Goal: Book appointment/travel/reservation

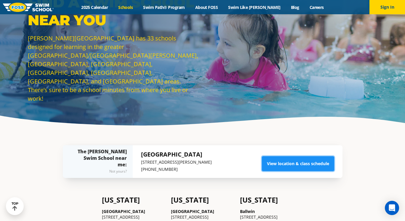
click at [294, 162] on link "View location & class schedule" at bounding box center [298, 163] width 72 height 15
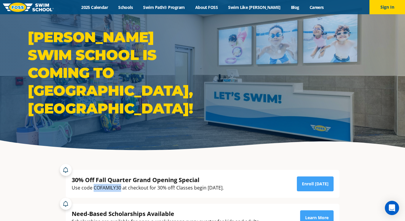
drag, startPoint x: 93, startPoint y: 188, endPoint x: 120, endPoint y: 188, distance: 26.7
click at [120, 188] on div "Use code COFAMILY30 at checkout for 30% off! Classes begin September 23rd." at bounding box center [148, 188] width 152 height 8
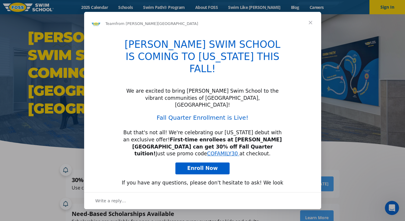
click at [311, 23] on span "Close" at bounding box center [310, 22] width 21 height 21
